Goal: Transaction & Acquisition: Purchase product/service

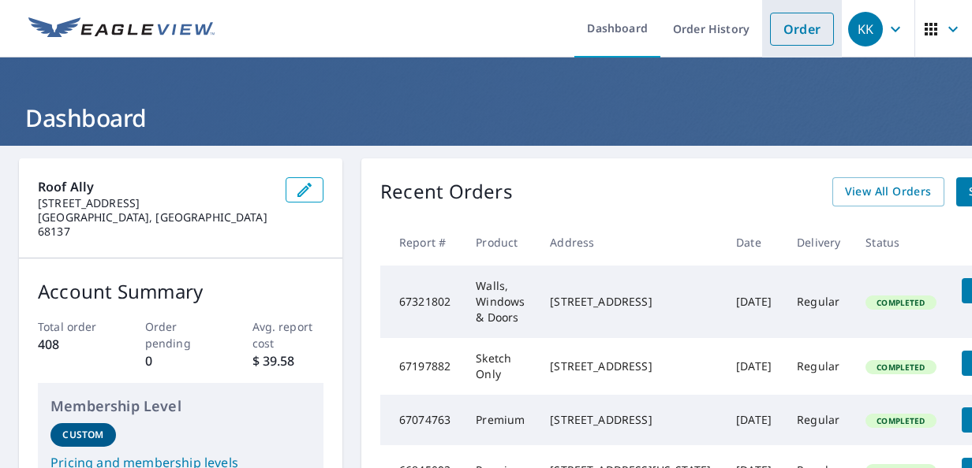
click at [792, 27] on link "Order" at bounding box center [802, 29] width 64 height 33
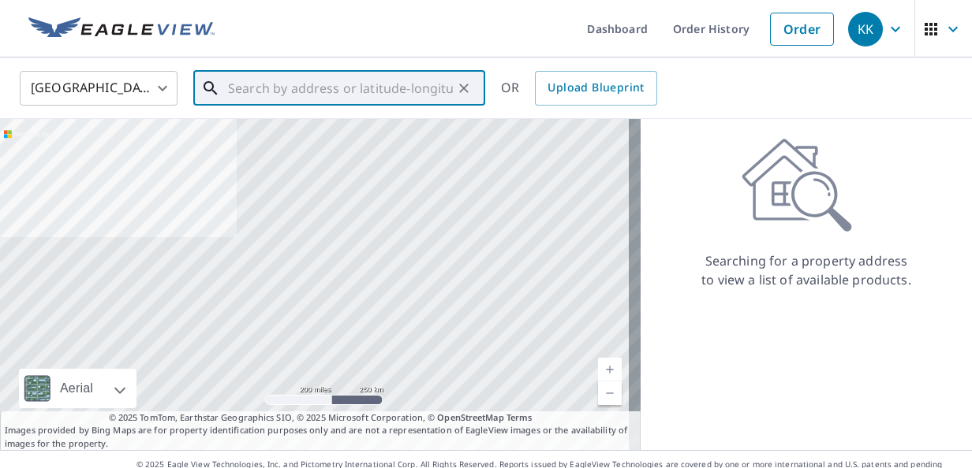
click at [378, 82] on input "text" at bounding box center [340, 88] width 225 height 44
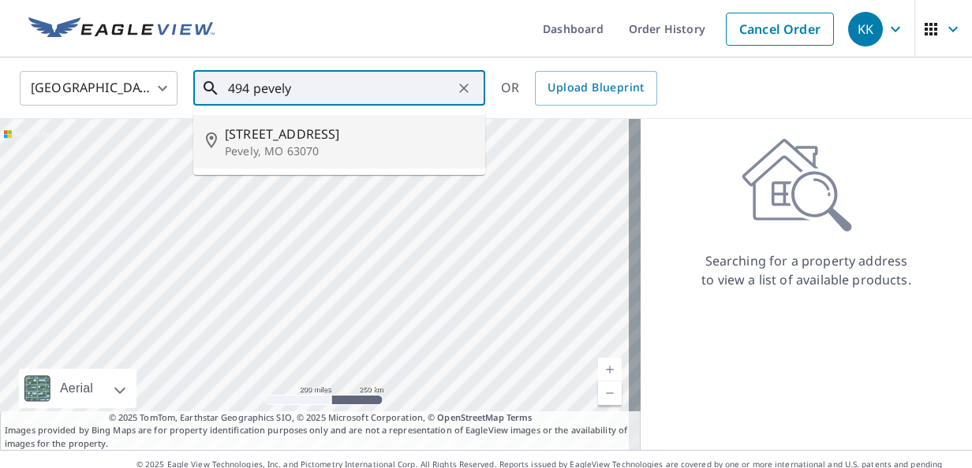
click at [328, 128] on span "[STREET_ADDRESS]" at bounding box center [349, 134] width 248 height 19
type input "[STREET_ADDRESS][PERSON_NAME]"
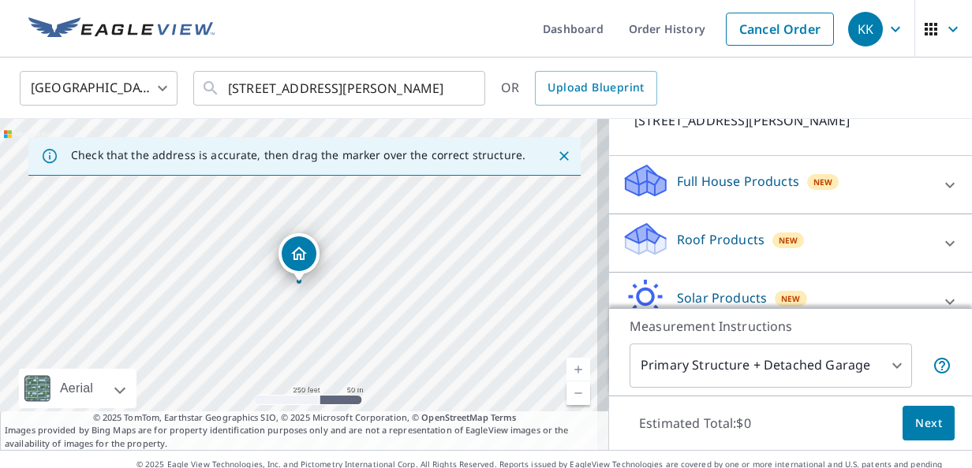
scroll to position [158, 0]
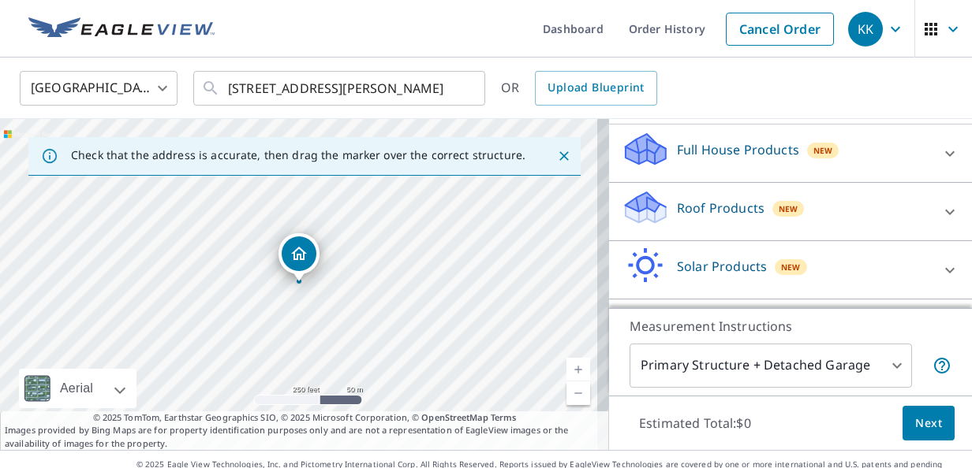
click at [864, 156] on div "Full House Products New" at bounding box center [775, 153] width 309 height 45
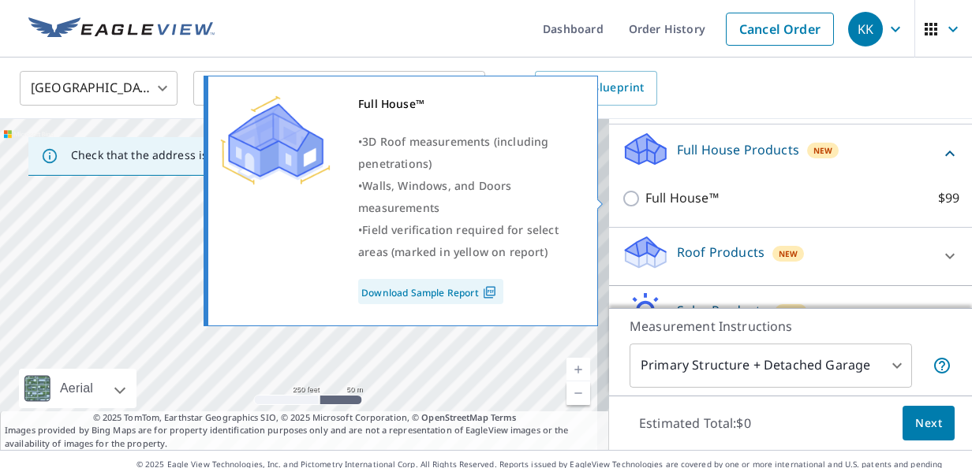
click at [624, 202] on input "Full House™ $99" at bounding box center [633, 198] width 24 height 19
checkbox input "true"
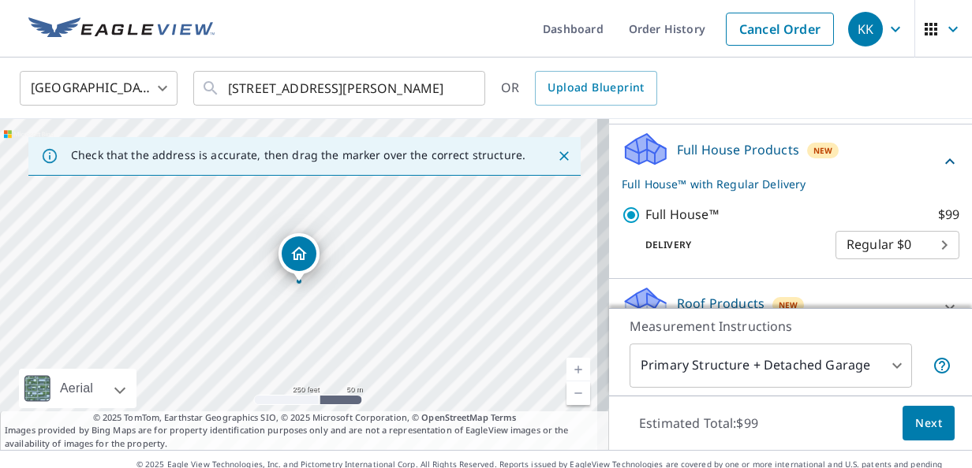
click at [916, 429] on span "Next" at bounding box center [928, 424] width 27 height 20
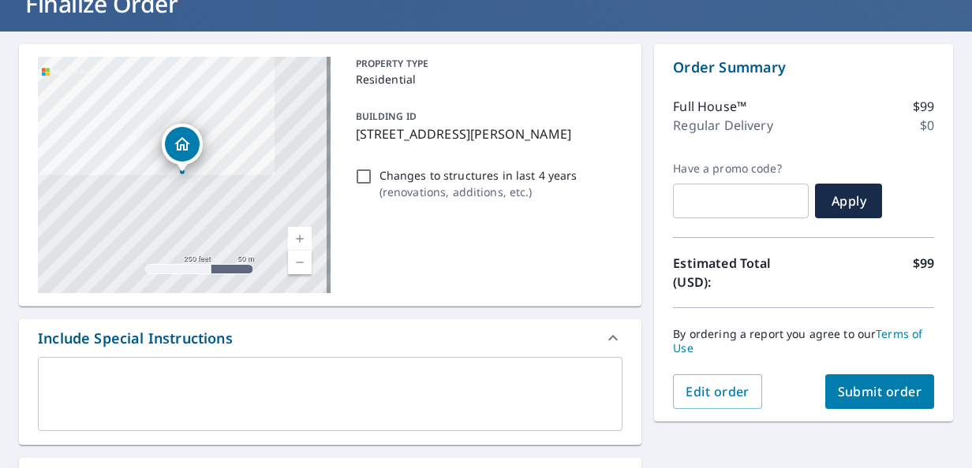
scroll to position [125, 0]
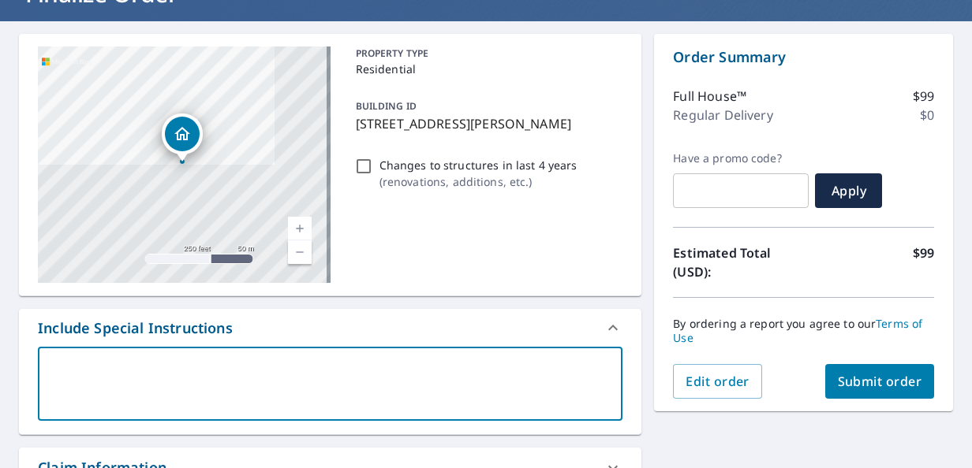
click at [251, 366] on textarea at bounding box center [330, 384] width 562 height 45
type textarea "M"
type textarea "x"
type textarea "Ma"
type textarea "x"
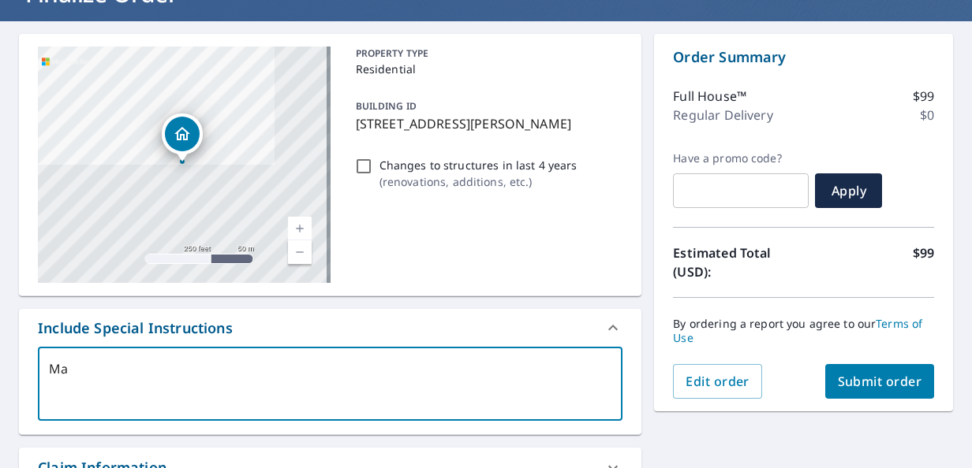
type textarea "Mat"
type textarea "x"
type textarea "[PERSON_NAME]"
type textarea "x"
type textarea "[PERSON_NAME]"
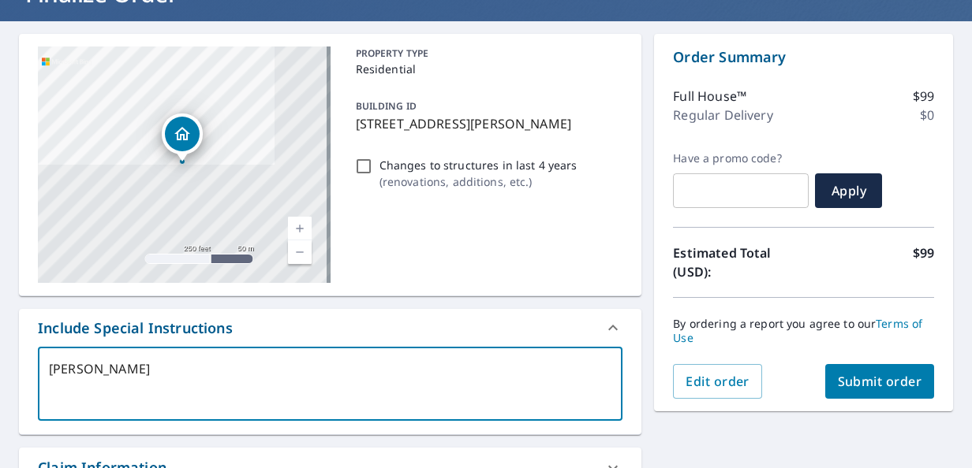
type textarea "x"
type textarea "[PERSON_NAME]"
type textarea "x"
type textarea "[PERSON_NAME]"
type textarea "x"
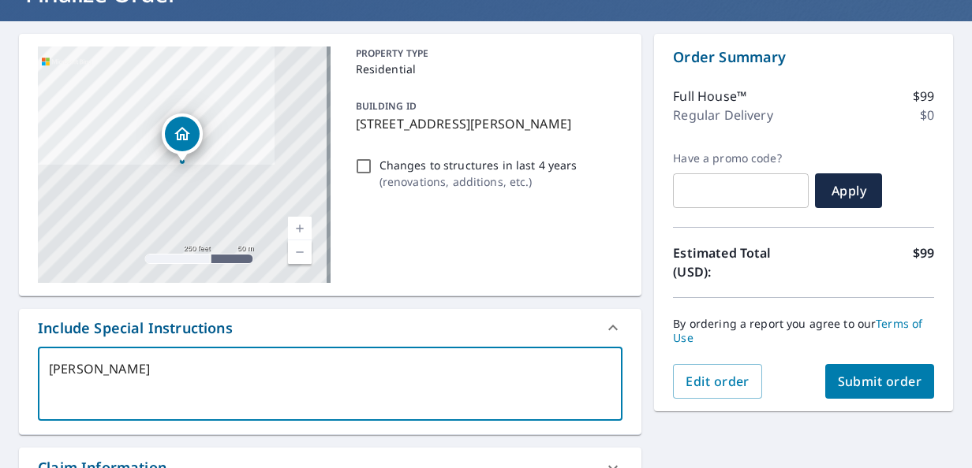
type textarea "[PERSON_NAME]"
type textarea "x"
type textarea "[PERSON_NAME]"
type textarea "x"
type textarea "[PERSON_NAME]"
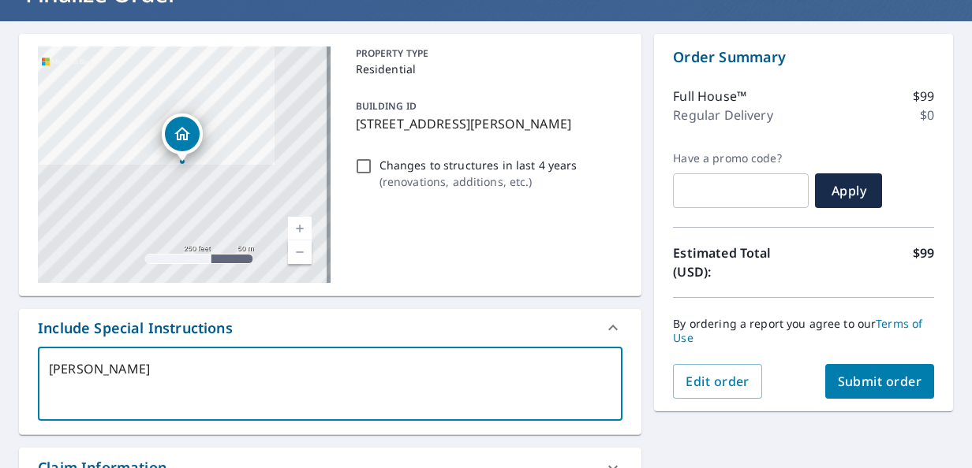
type textarea "x"
type textarea "[PERSON_NAME]"
type textarea "x"
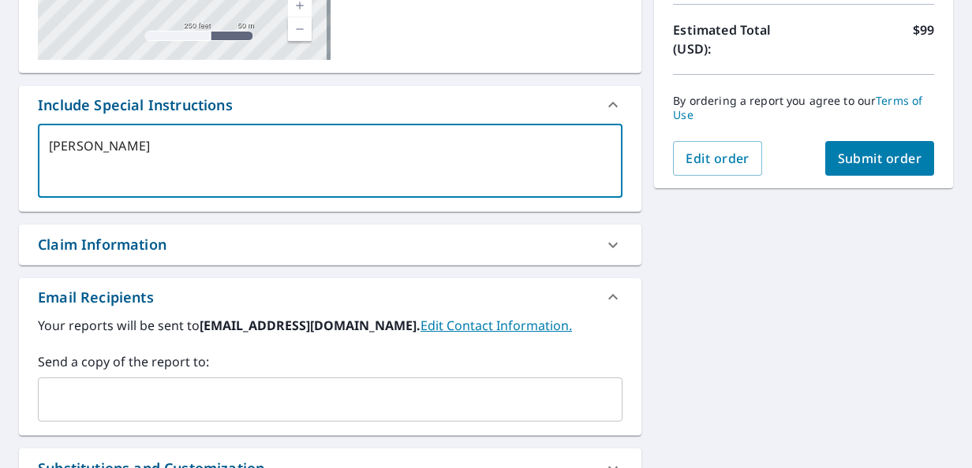
scroll to position [353, 0]
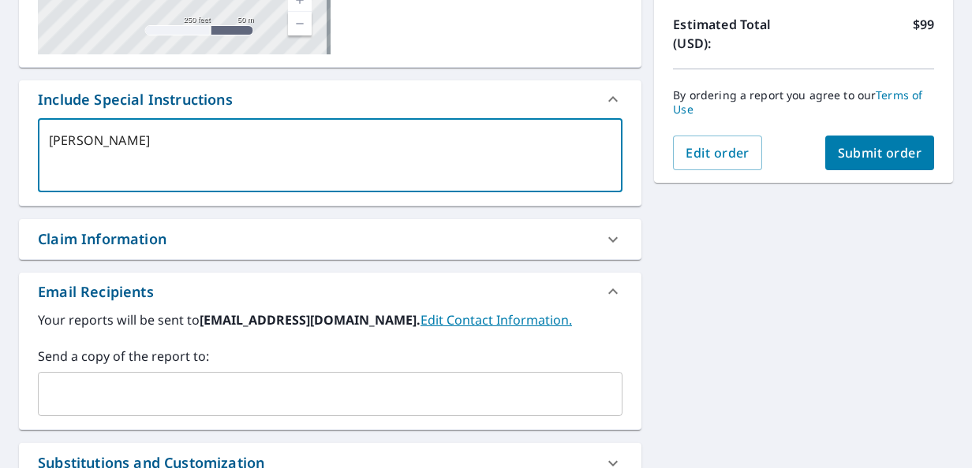
type textarea "[PERSON_NAME]"
type textarea "x"
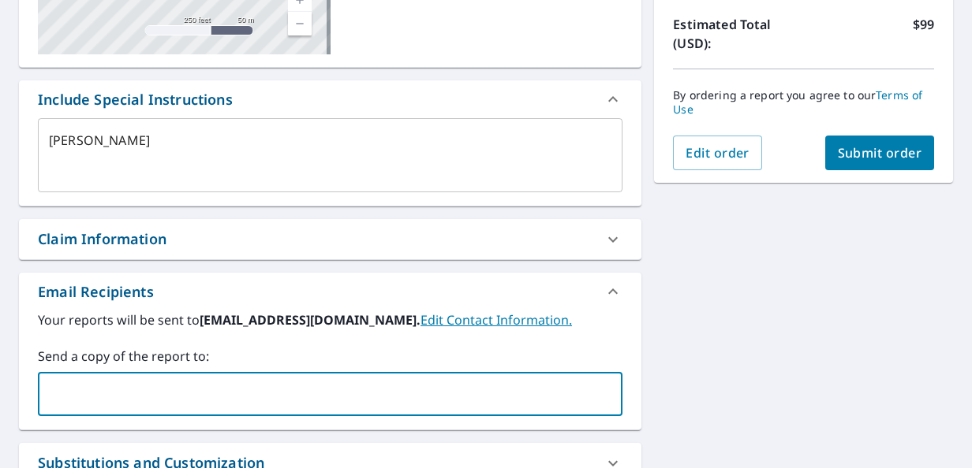
click at [218, 403] on input "text" at bounding box center [318, 394] width 547 height 30
type input "[EMAIL_ADDRESS][DOMAIN_NAME]"
click at [866, 146] on span "Submit order" at bounding box center [880, 152] width 84 height 17
type textarea "x"
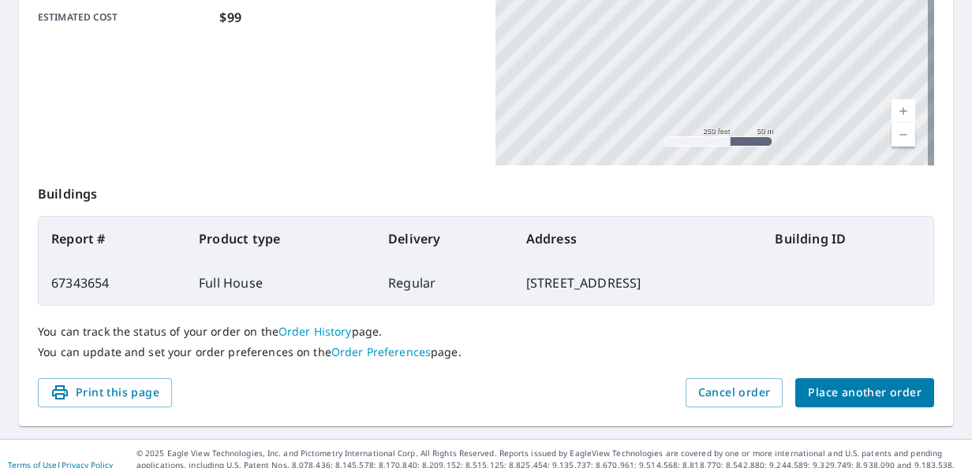
click at [838, 385] on span "Place another order" at bounding box center [865, 393] width 114 height 20
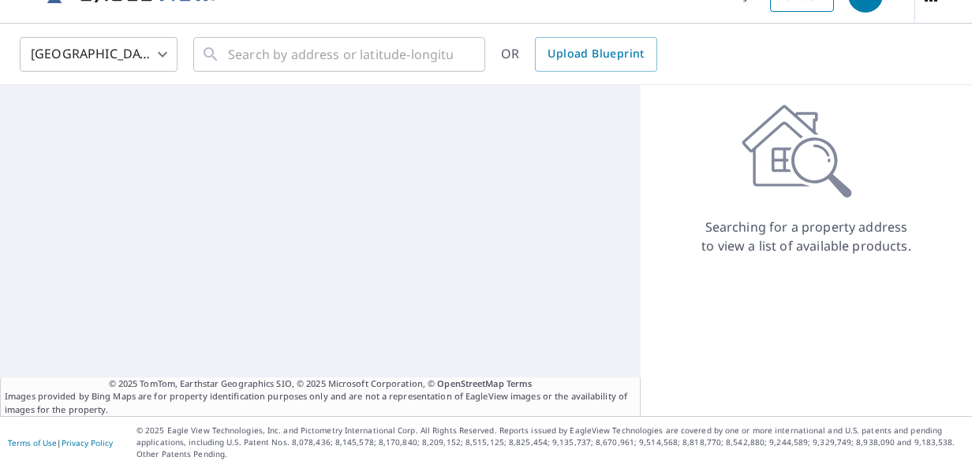
scroll to position [33, 0]
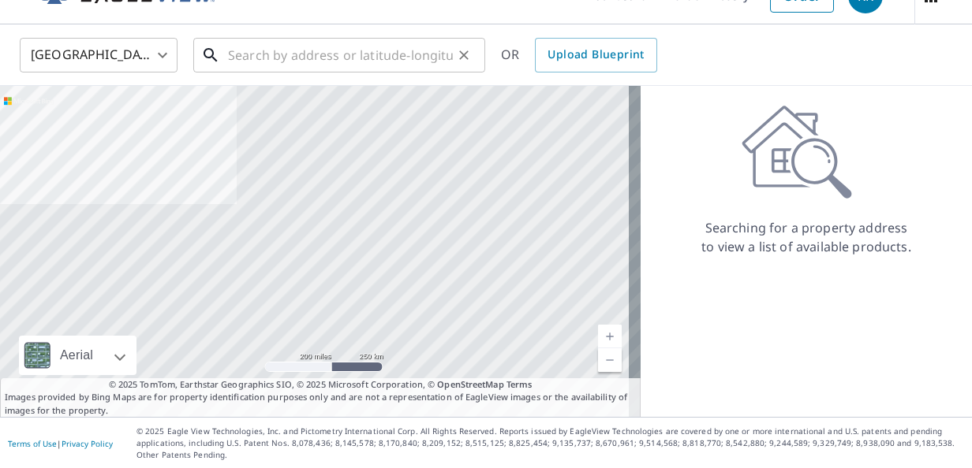
click at [280, 52] on input "text" at bounding box center [340, 55] width 225 height 44
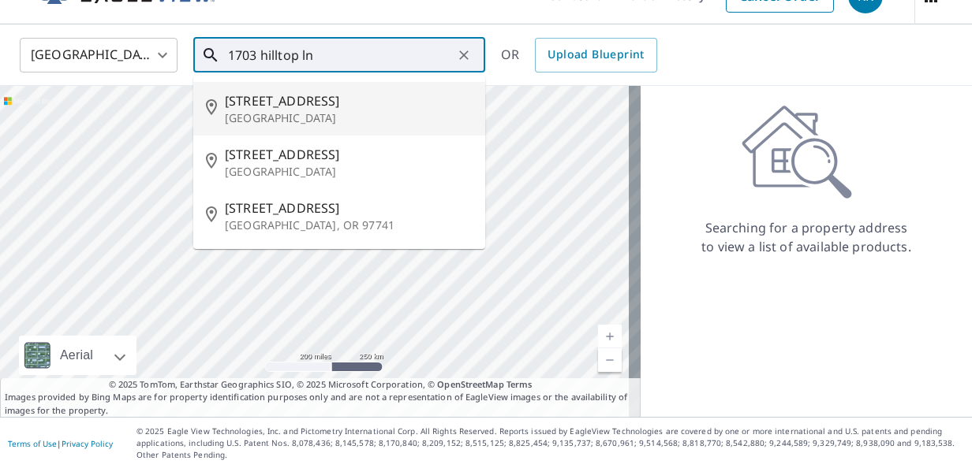
click at [278, 104] on span "[STREET_ADDRESS]" at bounding box center [349, 100] width 248 height 19
type input "[STREET_ADDRESS]"
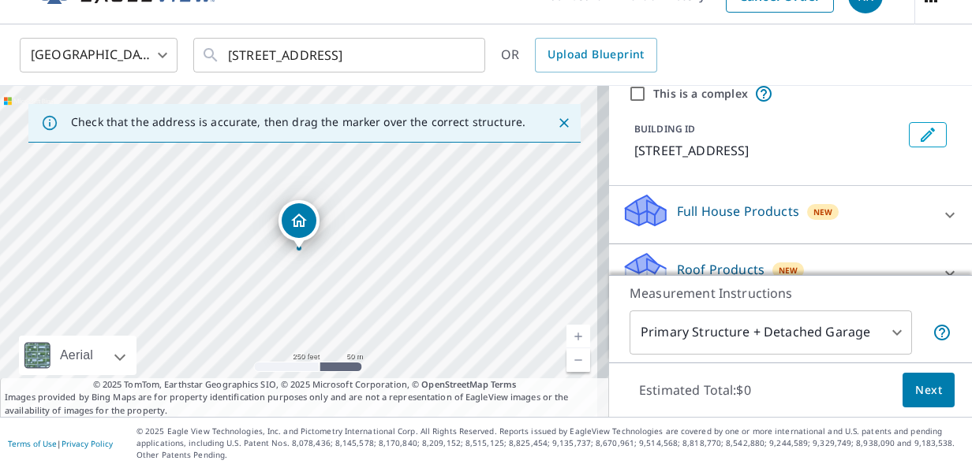
scroll to position [95, 0]
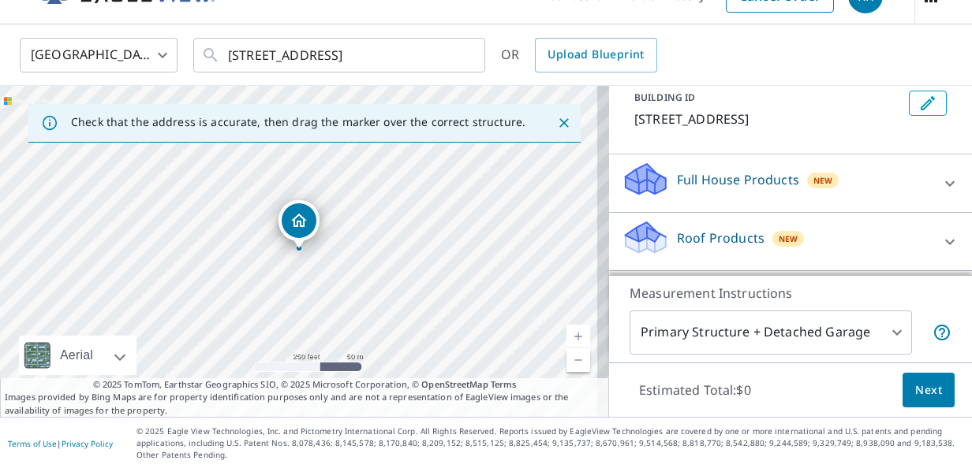
click at [857, 198] on div "Full House Products New" at bounding box center [775, 183] width 309 height 45
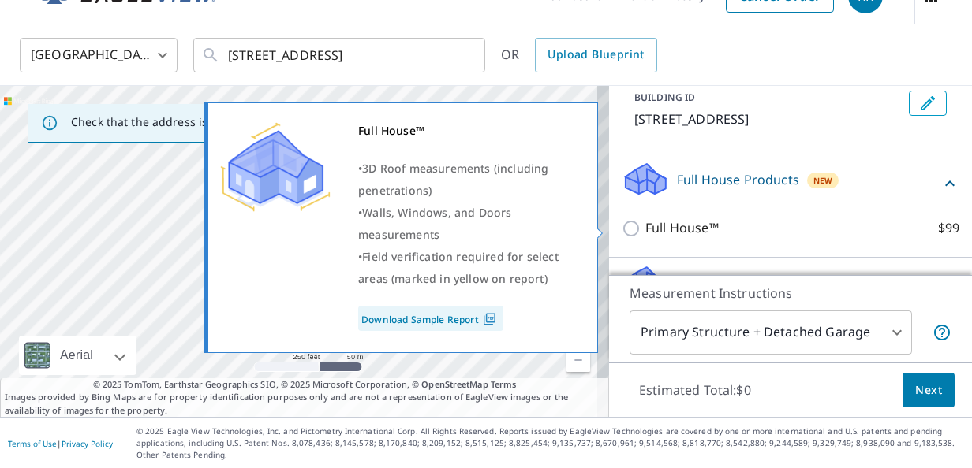
click at [621, 230] on input "Full House™ $99" at bounding box center [633, 228] width 24 height 19
checkbox input "true"
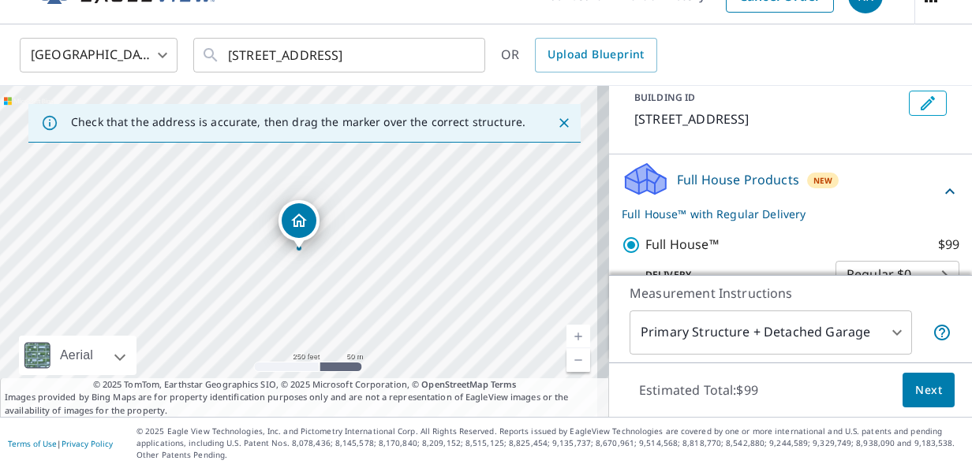
click at [904, 378] on button "Next" at bounding box center [928, 390] width 52 height 35
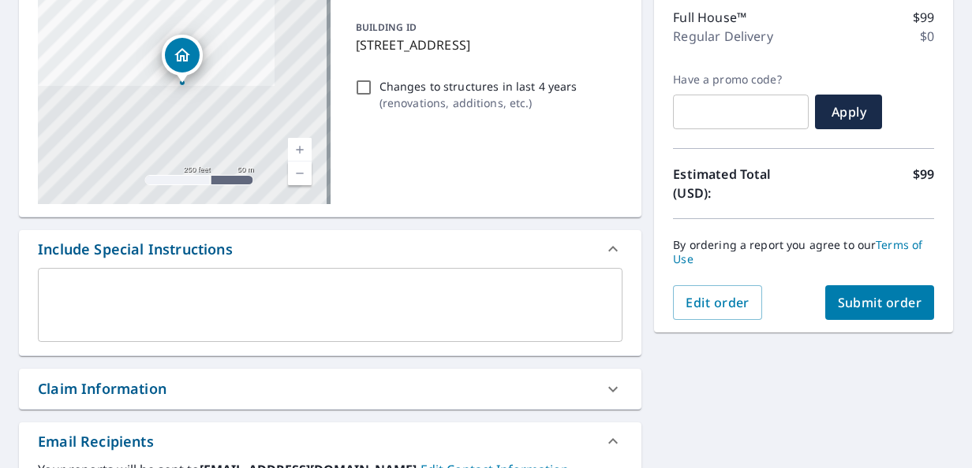
scroll to position [215, 0]
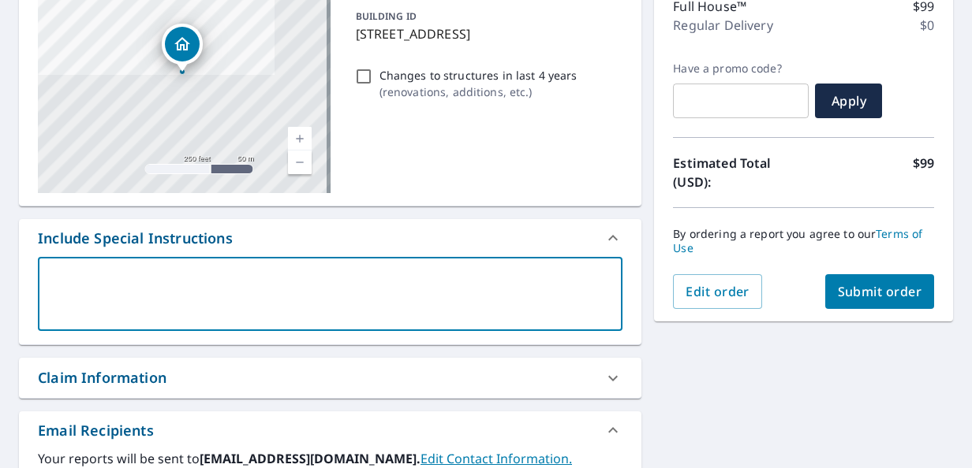
click at [349, 298] on textarea at bounding box center [330, 294] width 562 height 45
type textarea "G"
type textarea "x"
type textarea "Ga"
type textarea "x"
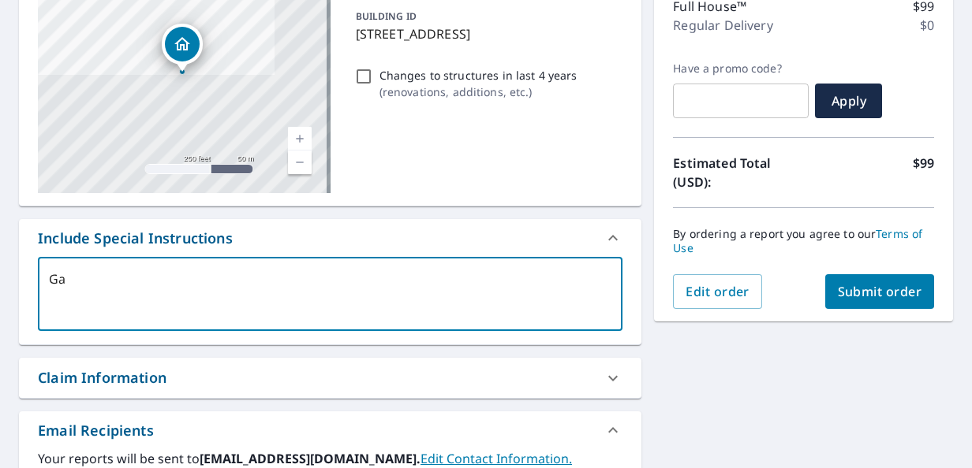
type textarea "Gar"
type textarea "x"
type textarea "[PERSON_NAME]"
type textarea "x"
type textarea "[PERSON_NAME]"
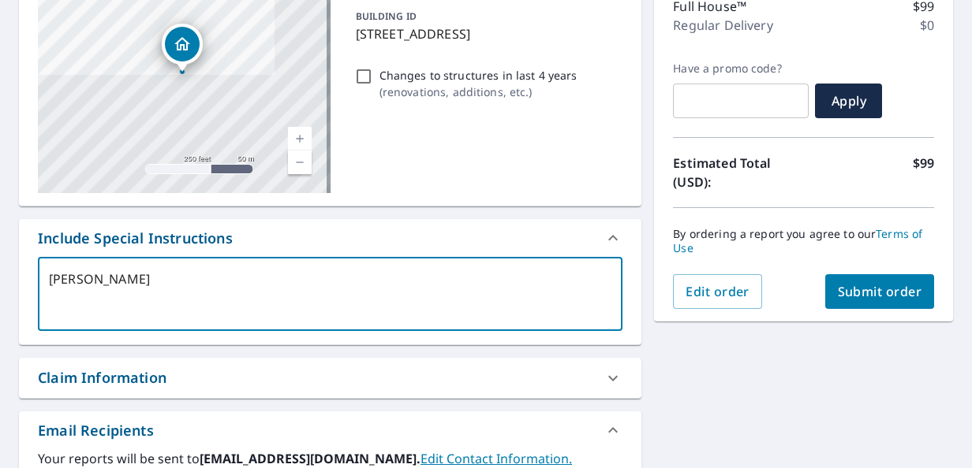
type textarea "x"
type textarea "[PERSON_NAME]"
type textarea "x"
type textarea "[PERSON_NAME] so"
type textarea "x"
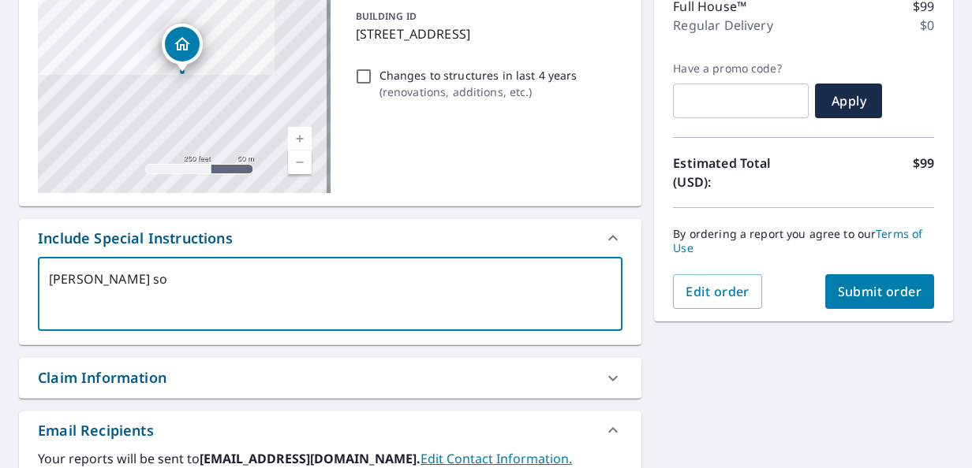
type textarea "[PERSON_NAME]"
type textarea "x"
type textarea "[PERSON_NAME]"
type textarea "x"
type textarea "[PERSON_NAME]"
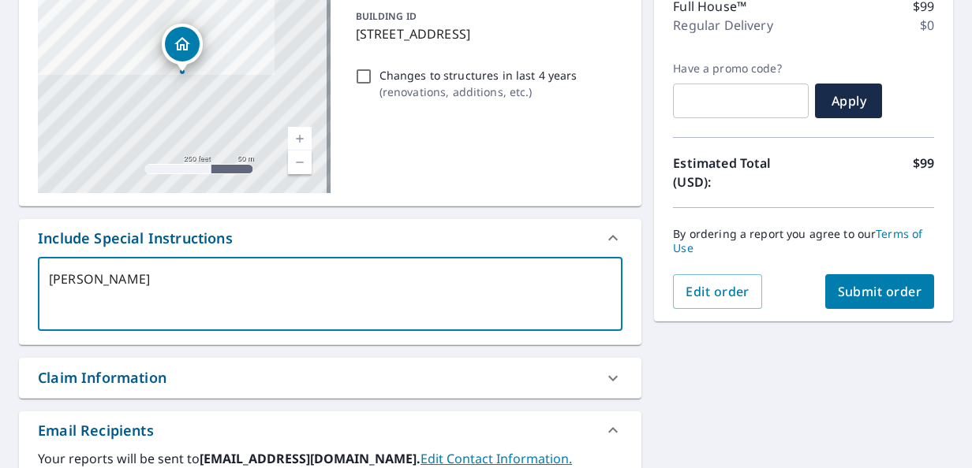
type textarea "x"
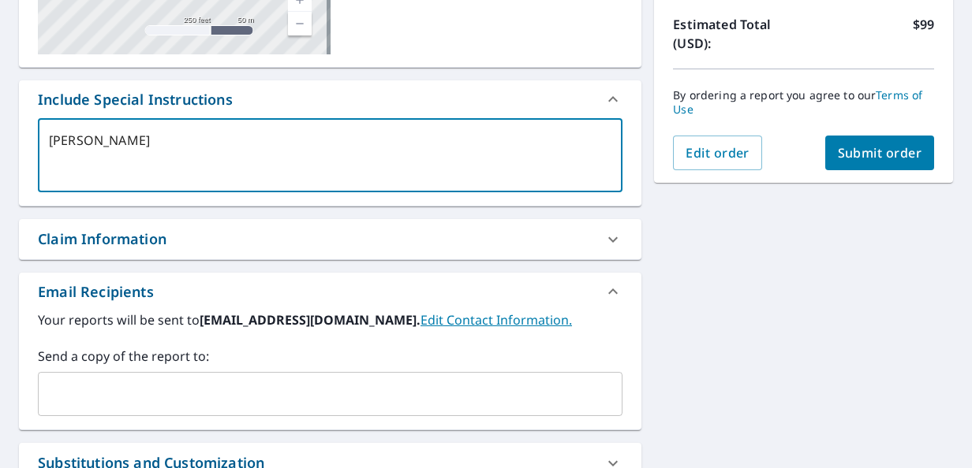
scroll to position [396, 0]
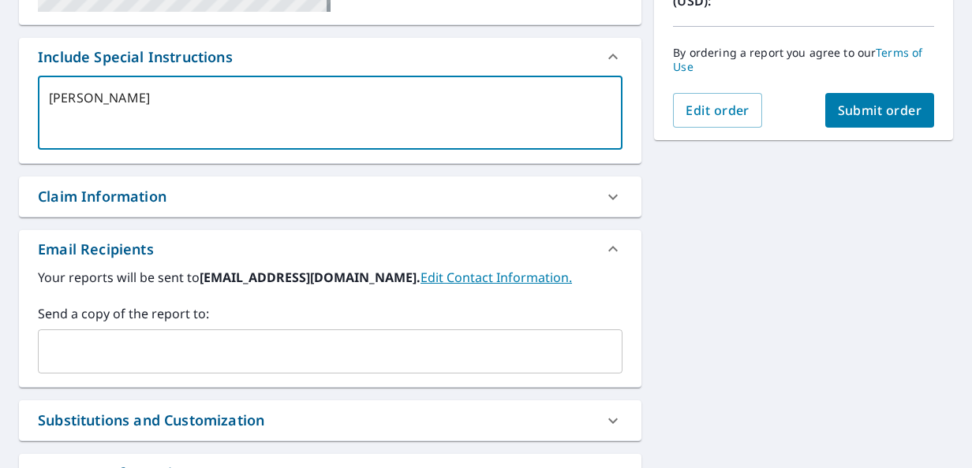
click at [431, 367] on div "​" at bounding box center [330, 352] width 584 height 44
type textarea "[PERSON_NAME]"
type textarea "x"
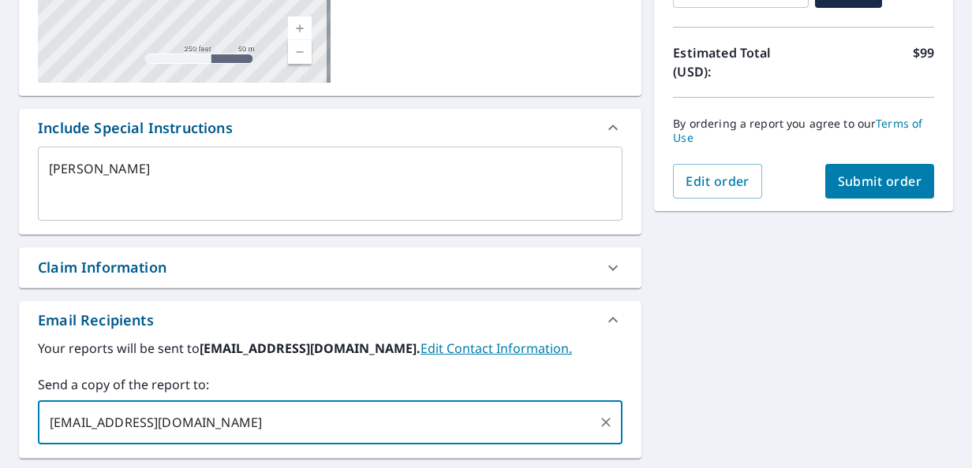
scroll to position [304, 0]
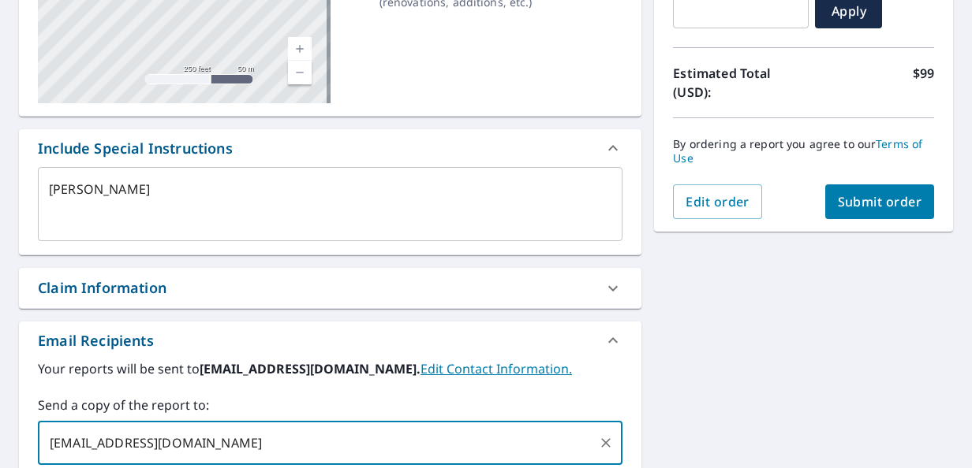
type input "[EMAIL_ADDRESS][DOMAIN_NAME]"
type textarea "x"
click at [871, 200] on span "Submit order" at bounding box center [880, 201] width 84 height 17
type textarea "x"
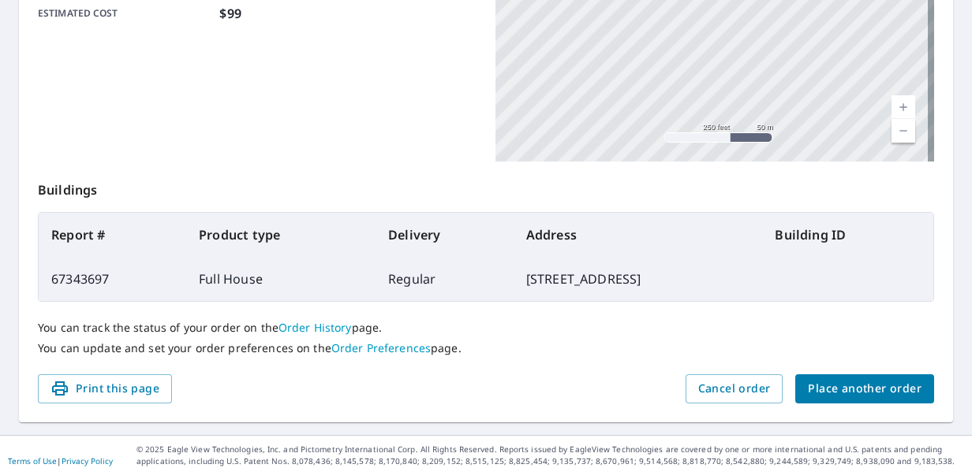
scroll to position [470, 0]
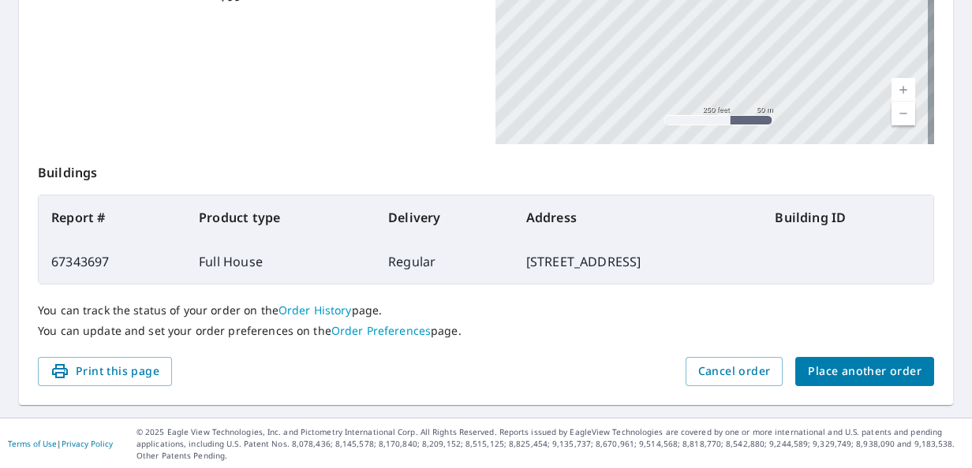
click at [877, 380] on span "Place another order" at bounding box center [865, 372] width 114 height 20
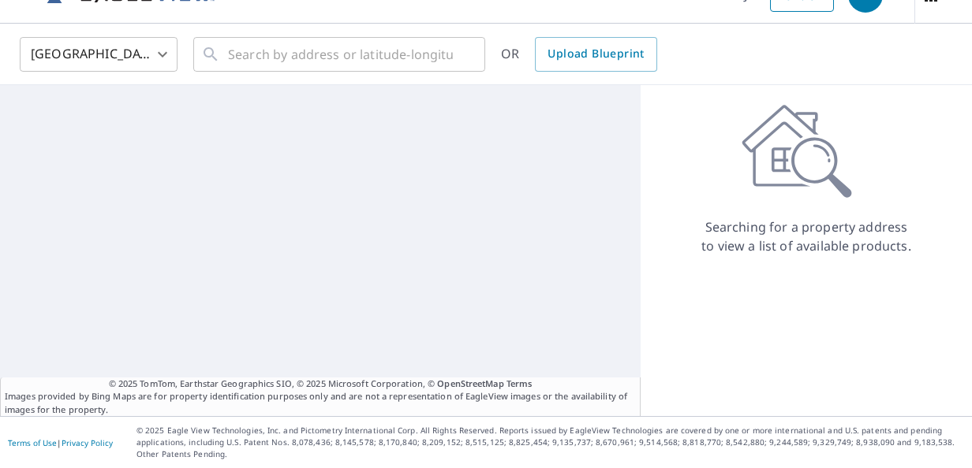
scroll to position [33, 0]
